Goal: Information Seeking & Learning: Learn about a topic

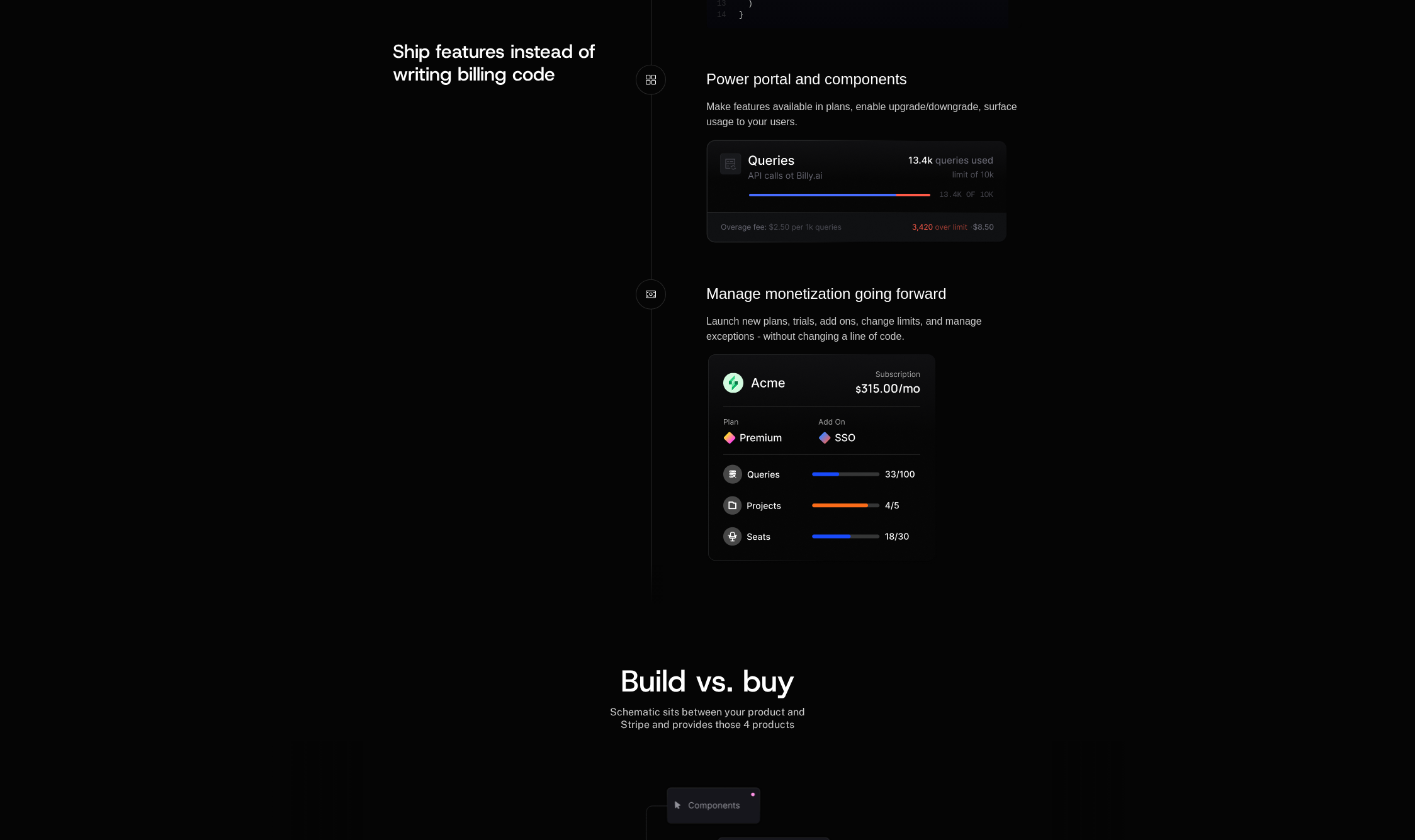
scroll to position [1913, 0]
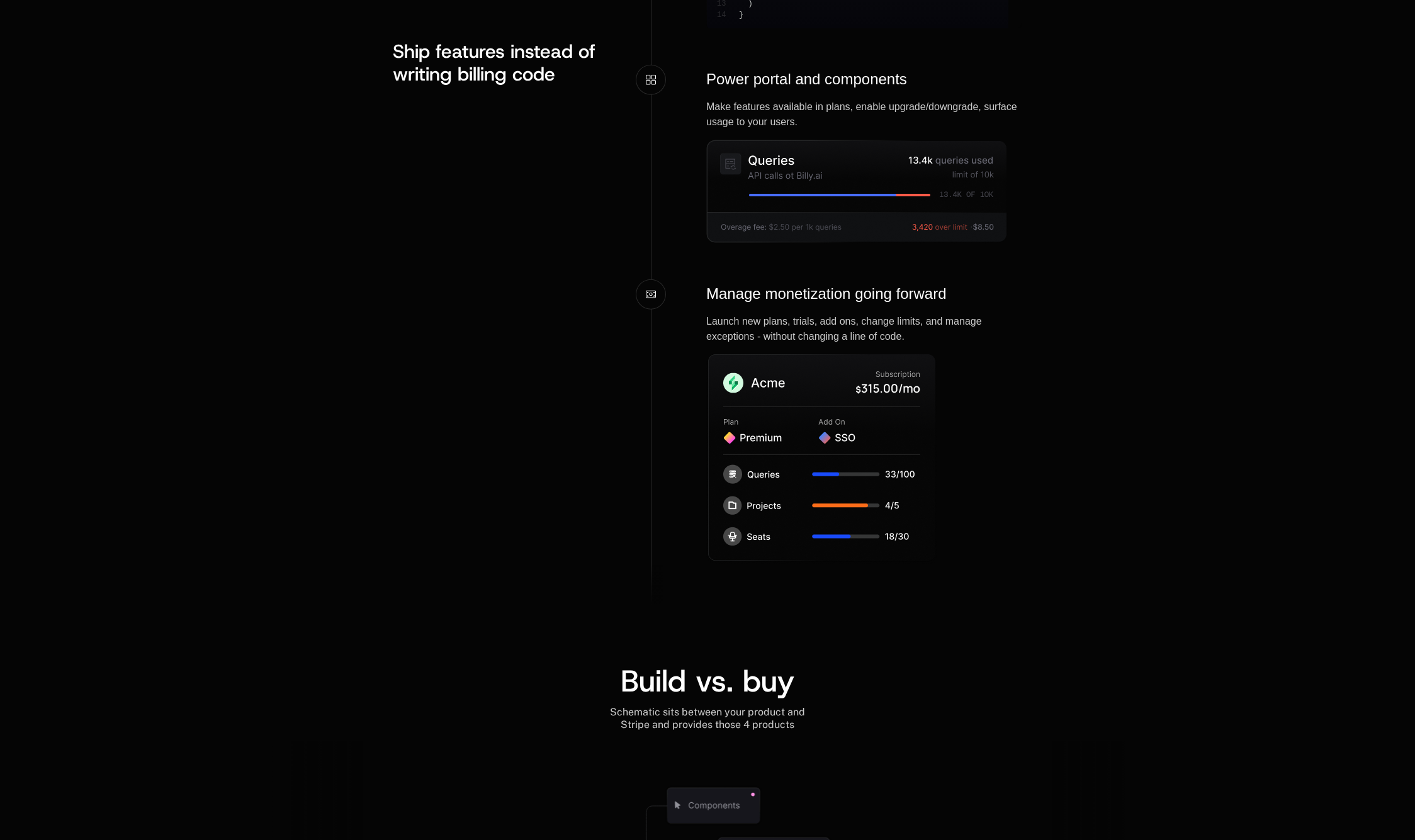
scroll to position [1913, 0]
